Goal: Transaction & Acquisition: Purchase product/service

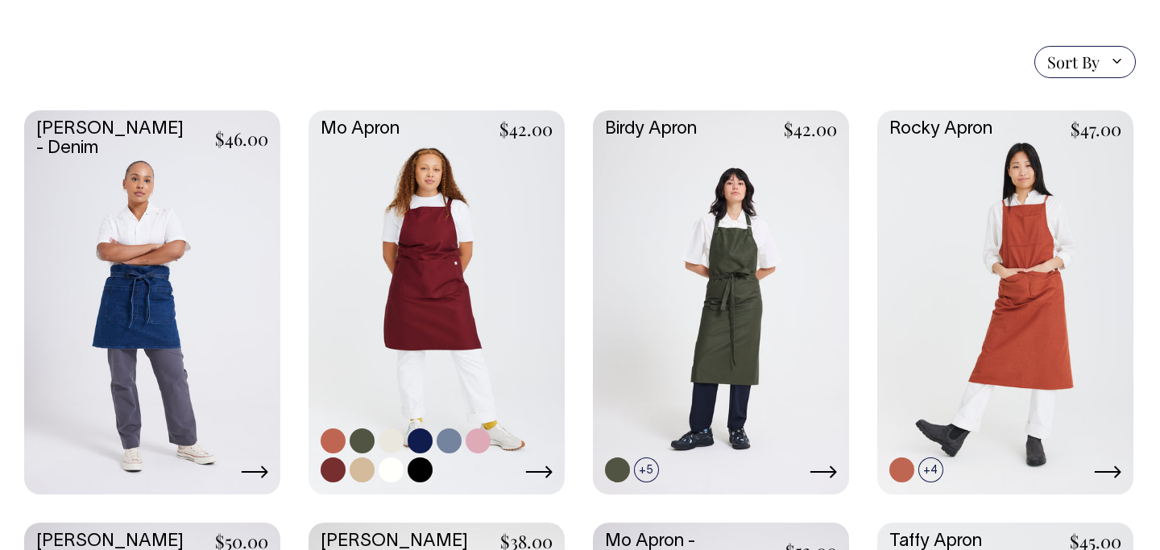
scroll to position [384, 0]
click at [422, 445] on link at bounding box center [419, 441] width 25 height 25
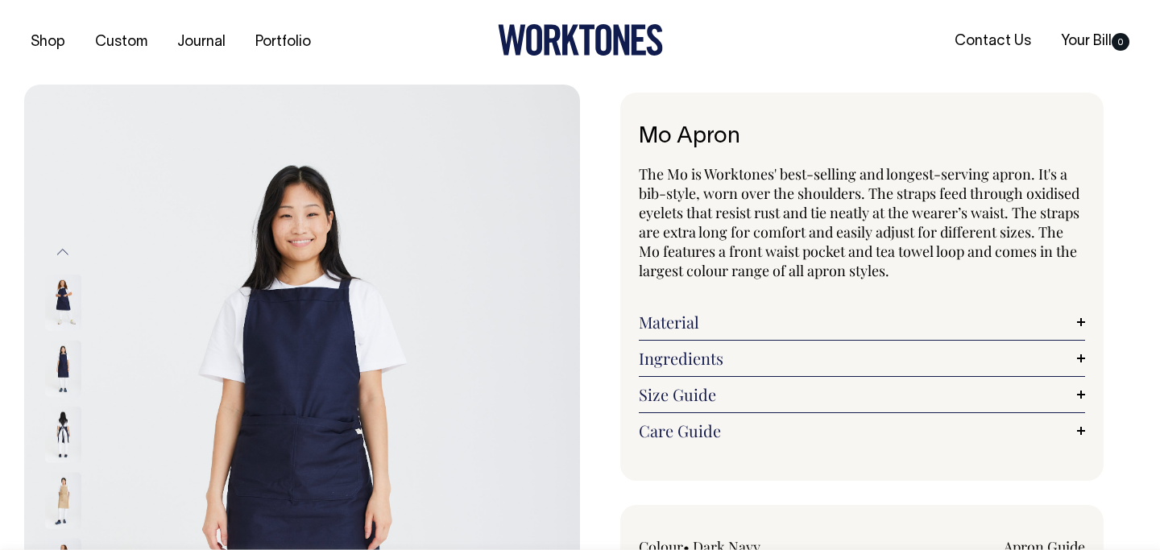
select select "Dark Navy"
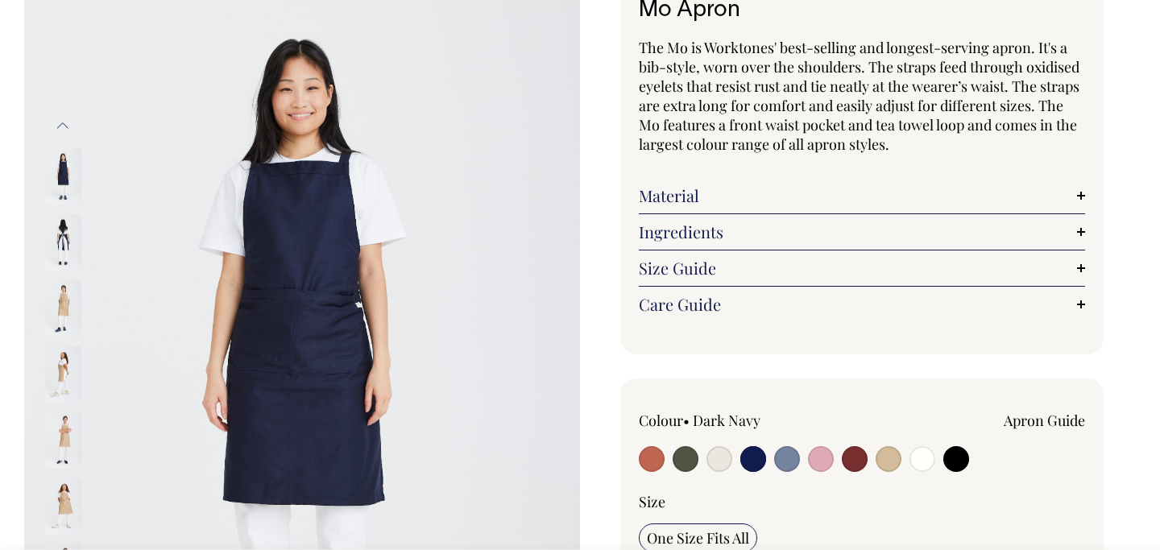
scroll to position [126, 0]
click at [68, 122] on button "Previous" at bounding box center [63, 126] width 24 height 36
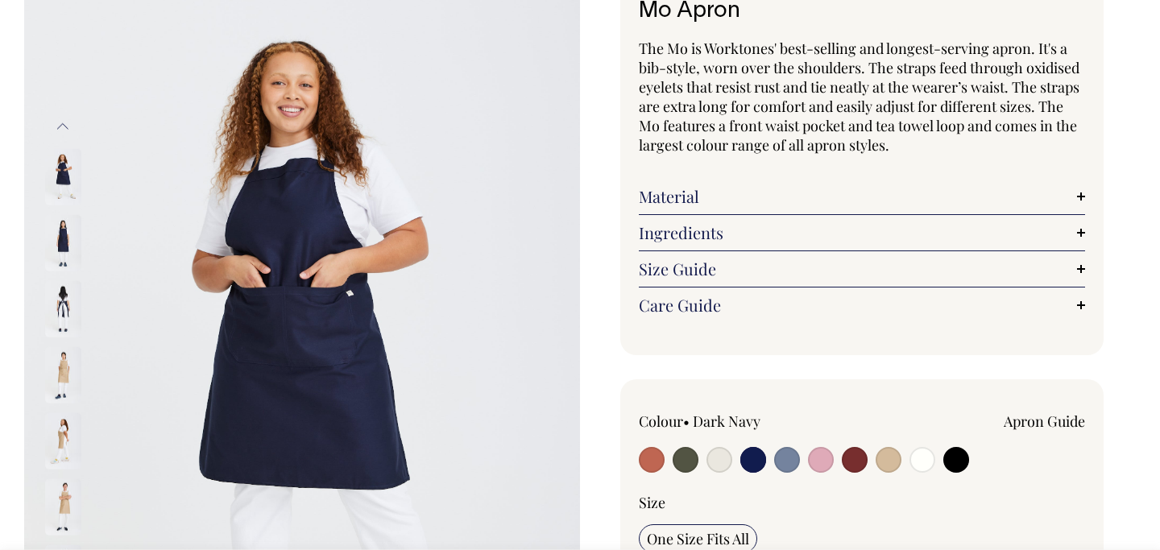
click at [64, 243] on img at bounding box center [63, 243] width 36 height 56
